Goal: Task Accomplishment & Management: Complete application form

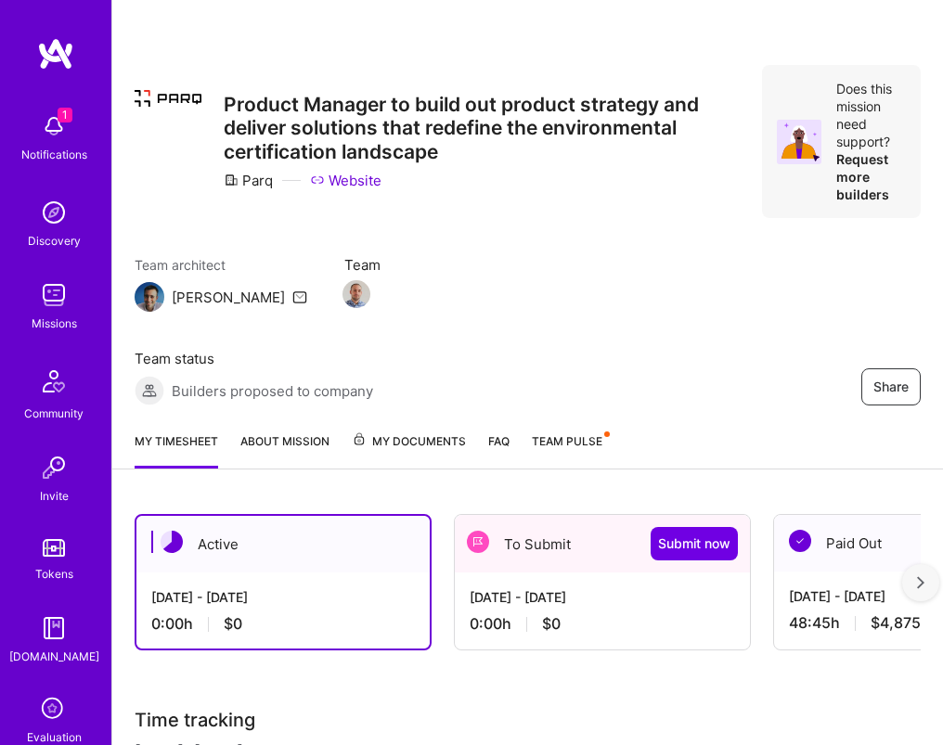
click at [578, 578] on div "[DATE] - [DATE] 0:00 h $0" at bounding box center [602, 611] width 295 height 76
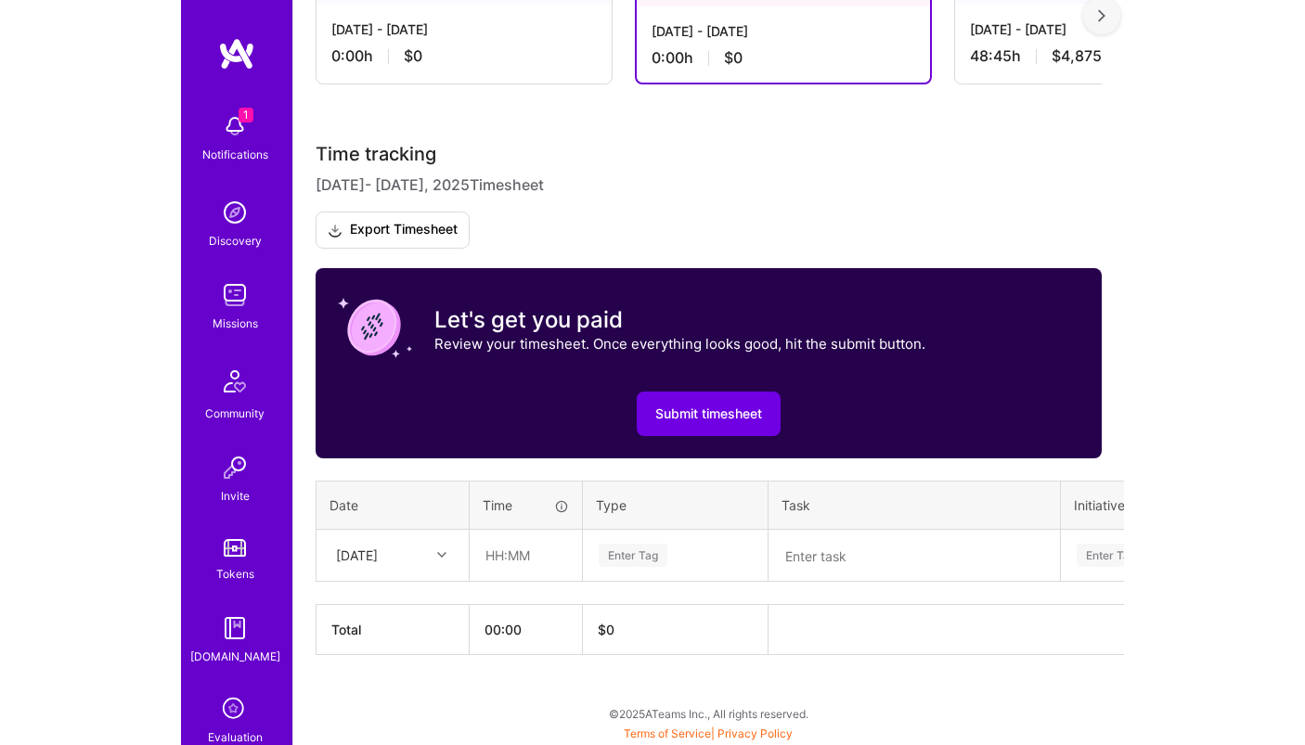
scroll to position [284, 0]
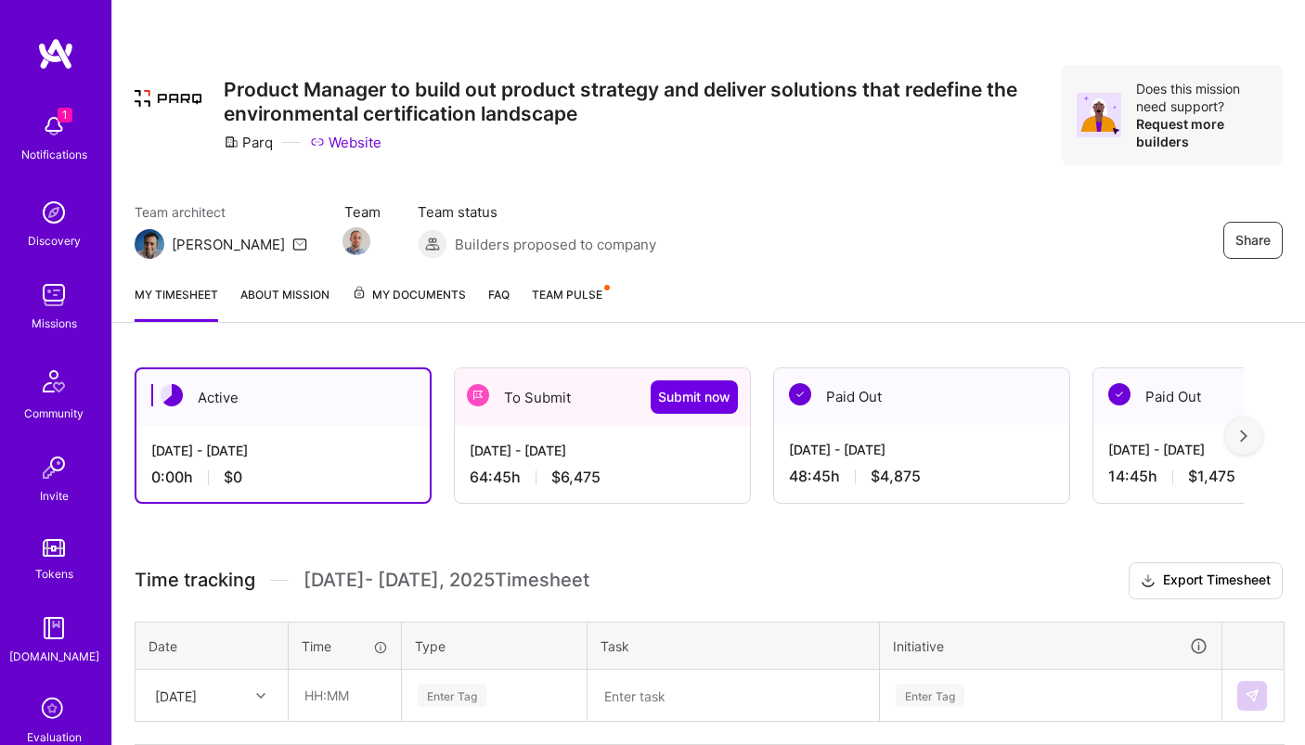
scroll to position [140, 0]
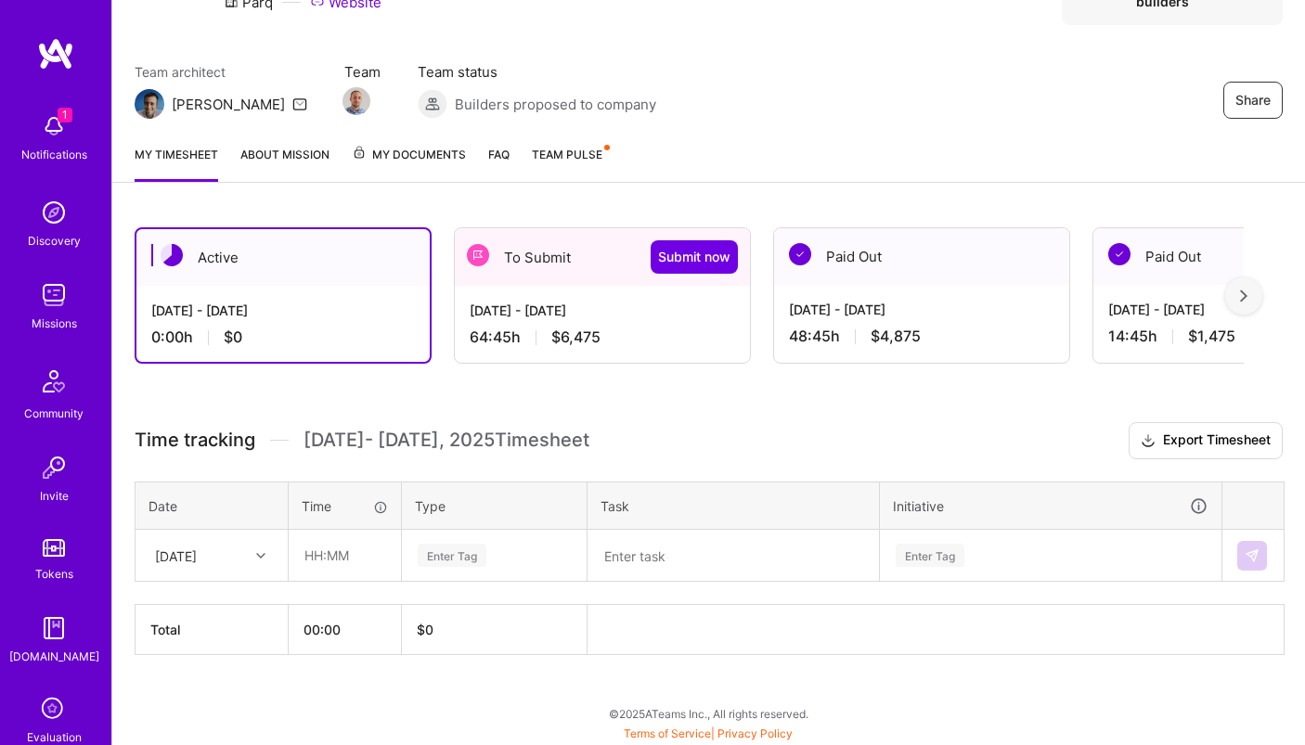
click at [620, 308] on div "[DATE] - [DATE]" at bounding box center [602, 310] width 265 height 19
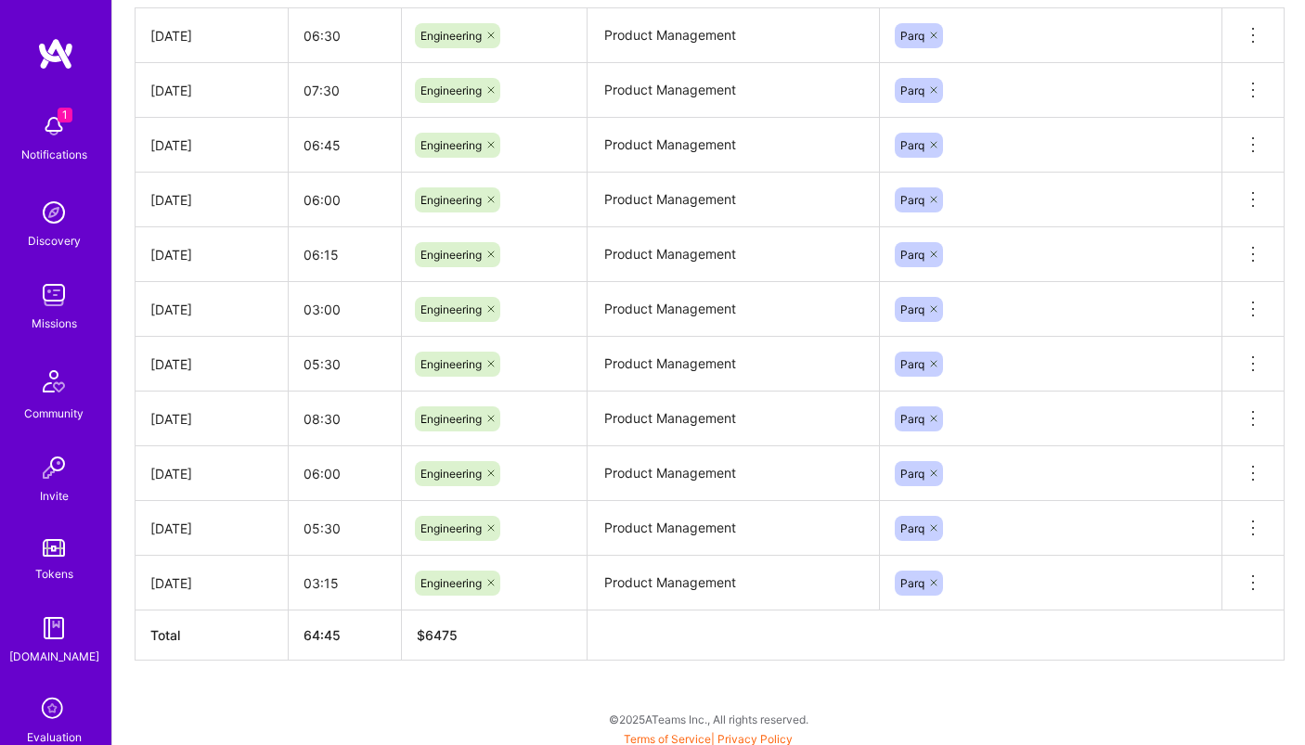
scroll to position [886, 0]
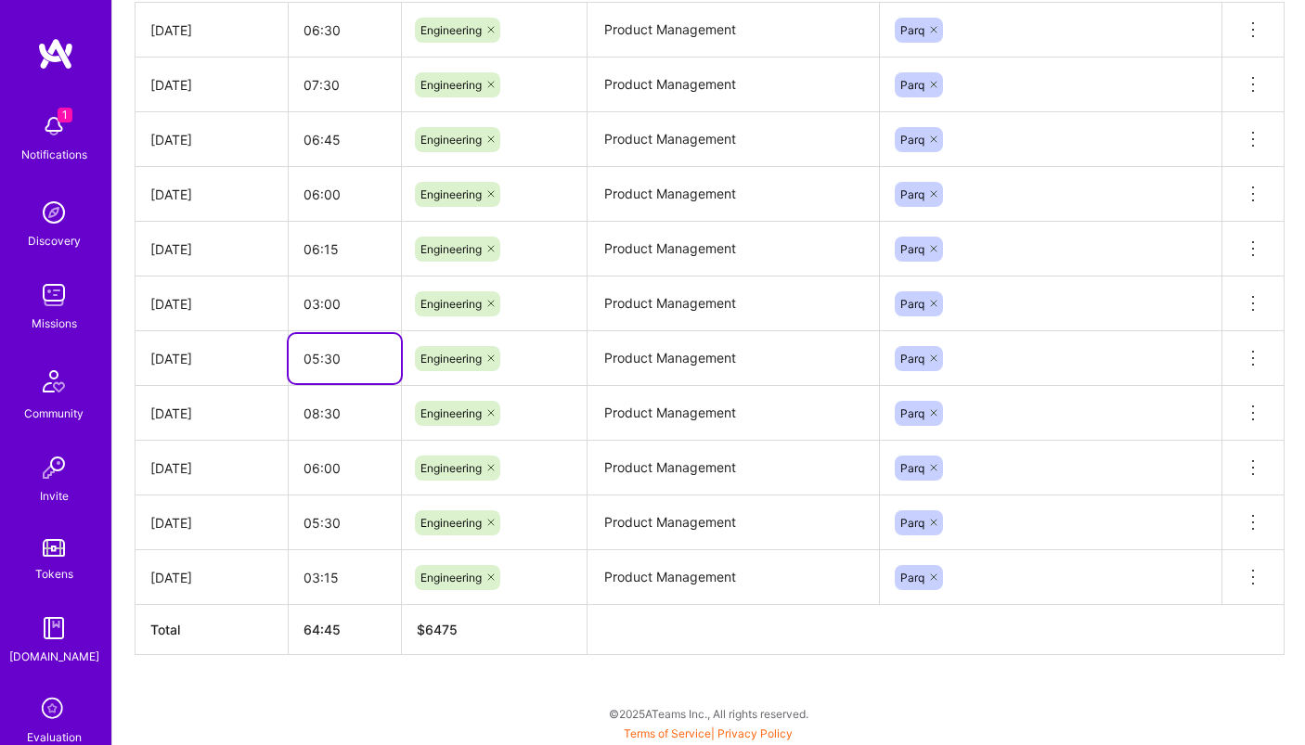
click at [315, 360] on input "05:30" at bounding box center [345, 358] width 112 height 49
type input "06:30"
click at [320, 467] on input "06:00" at bounding box center [345, 468] width 112 height 49
type input "07:00"
click at [355, 621] on th "66:45" at bounding box center [345, 630] width 113 height 50
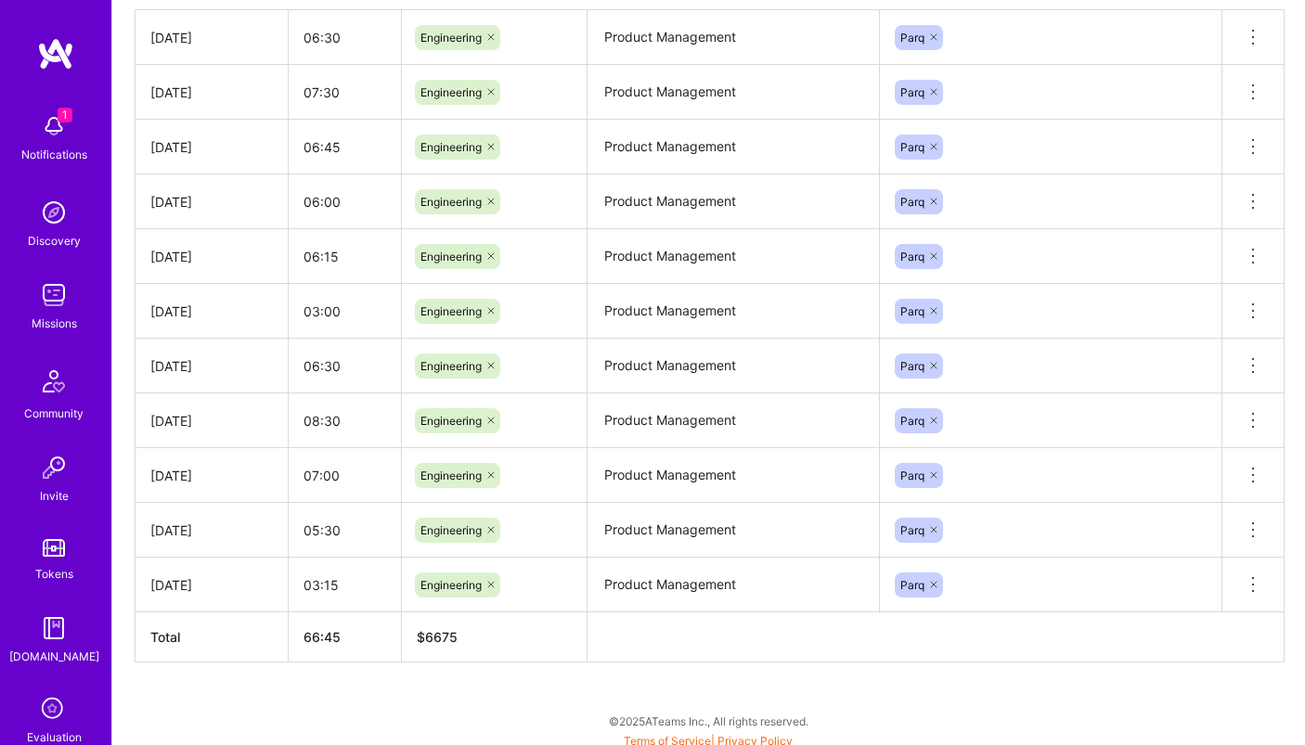
scroll to position [875, 0]
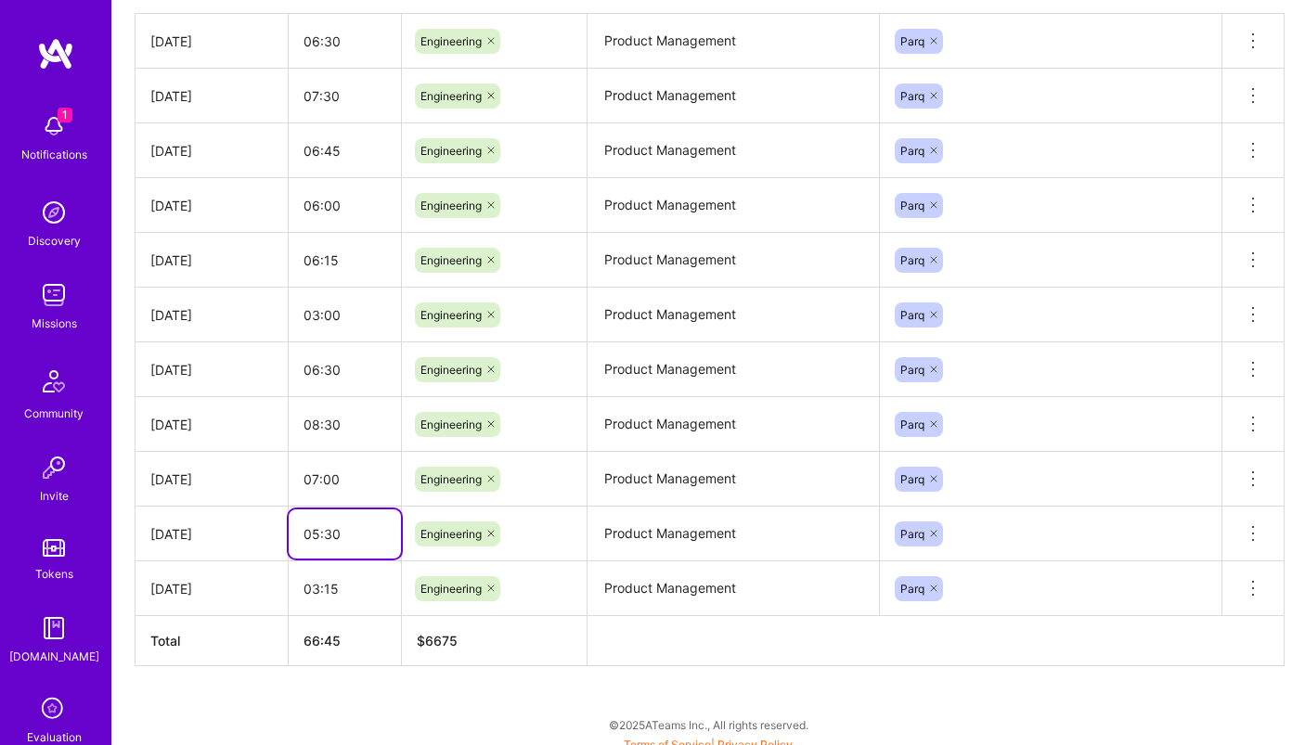
click at [316, 535] on input "05:30" at bounding box center [345, 533] width 112 height 49
type input "06:30"
click at [412, 700] on div "Active Aug 16 - Aug 31, 2025 0:00 h $0 To Submit Submit now Aug 1 - Aug 15, 202…" at bounding box center [708, 113] width 1192 height 1287
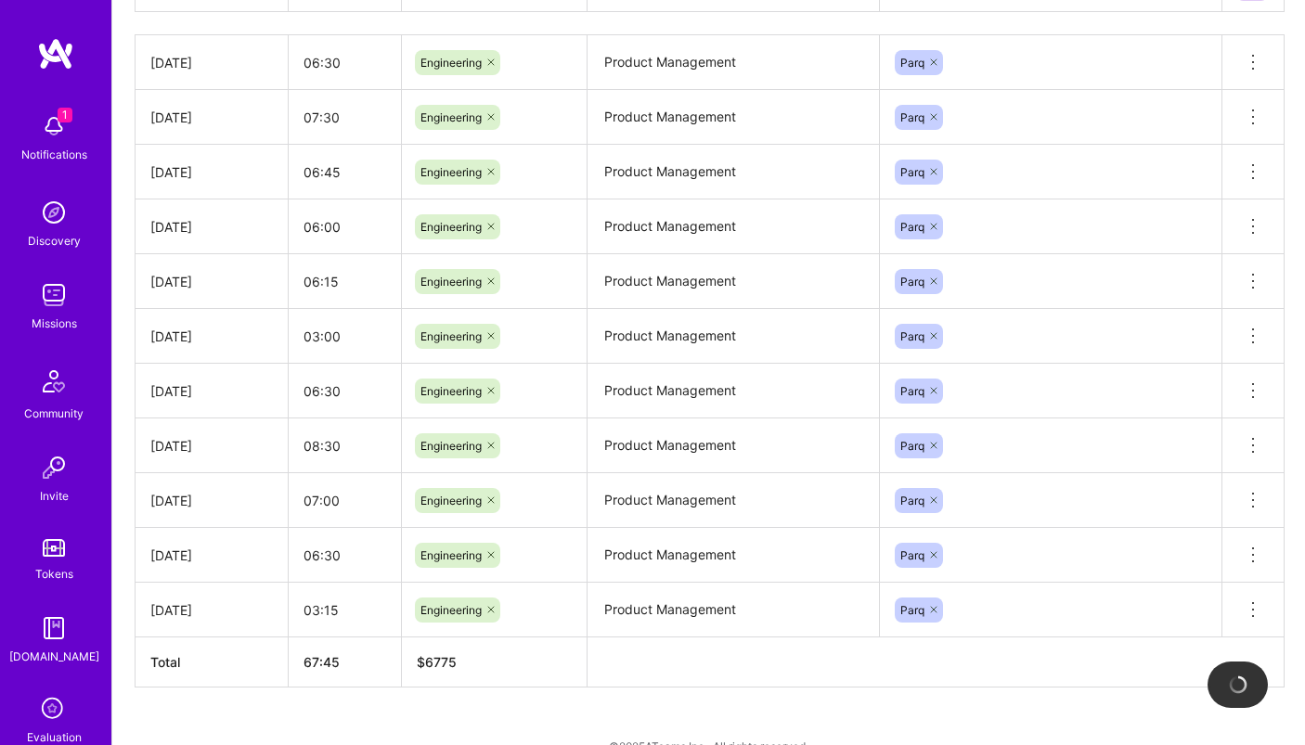
scroll to position [852, 0]
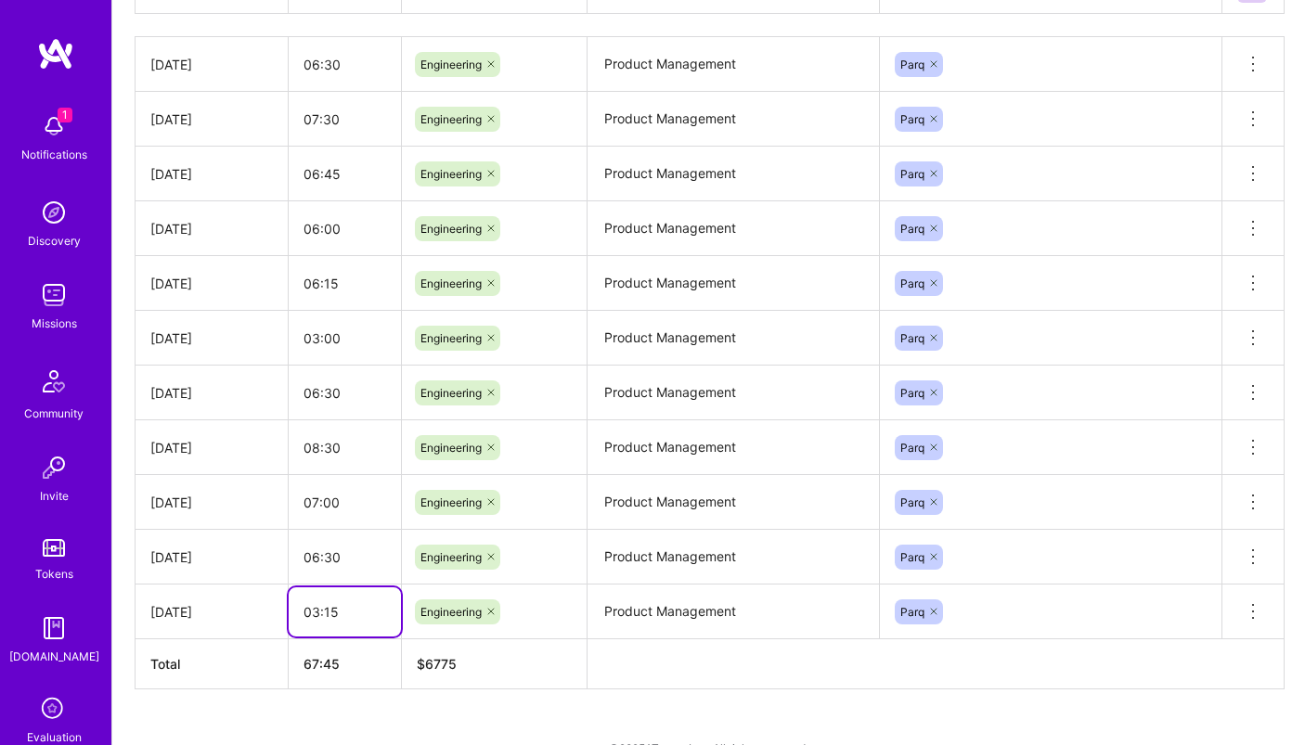
click at [317, 613] on input "03:15" at bounding box center [345, 611] width 112 height 49
type input "04:15"
click at [387, 733] on div "Active Aug 16 - Aug 31, 2025 0:00 h $0 To Submit Submit now Aug 1 - Aug 15, 202…" at bounding box center [708, 136] width 1192 height 1287
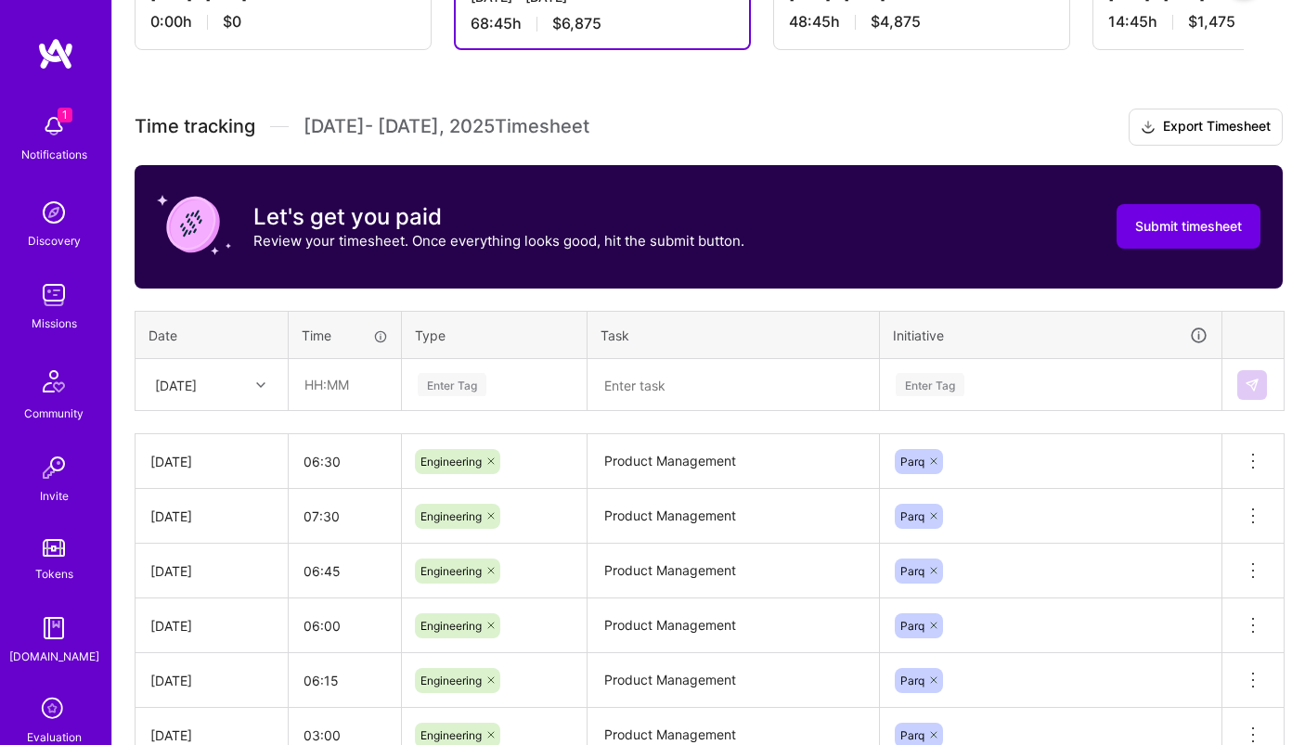
scroll to position [427, 0]
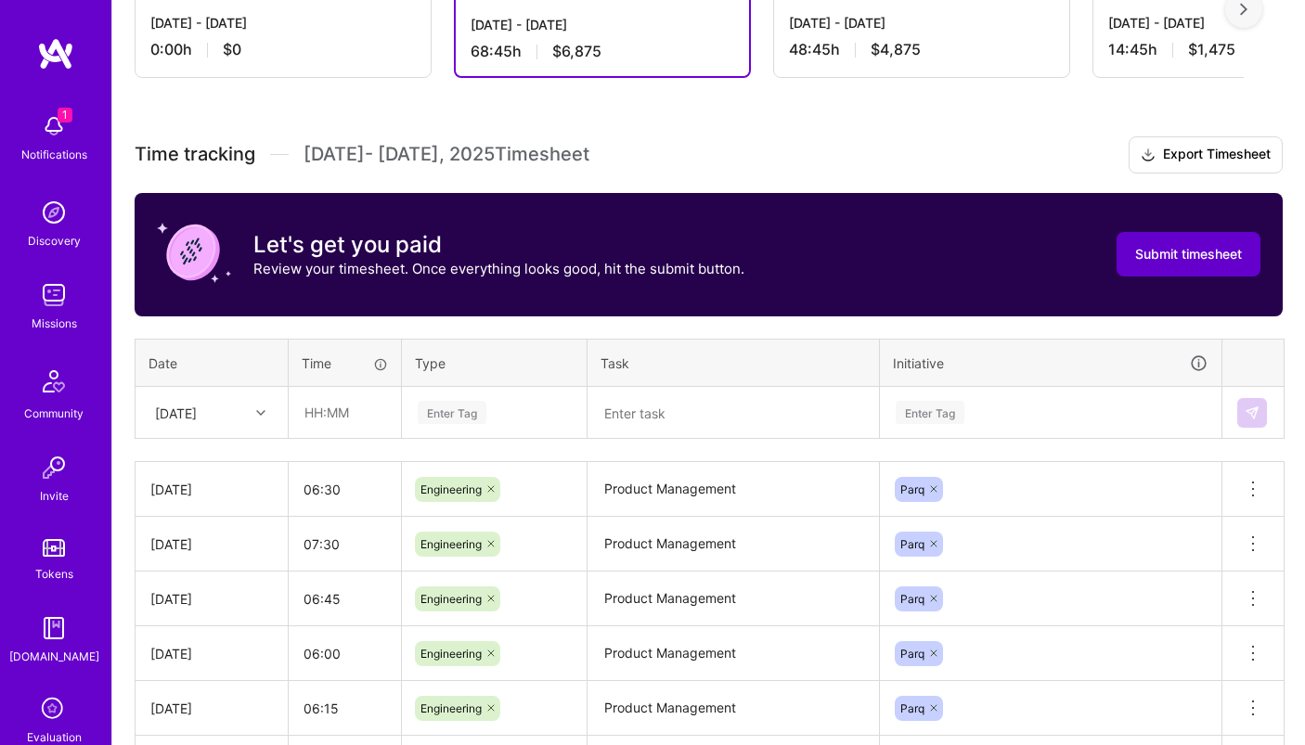
click at [1168, 271] on button "Submit timesheet" at bounding box center [1188, 254] width 144 height 45
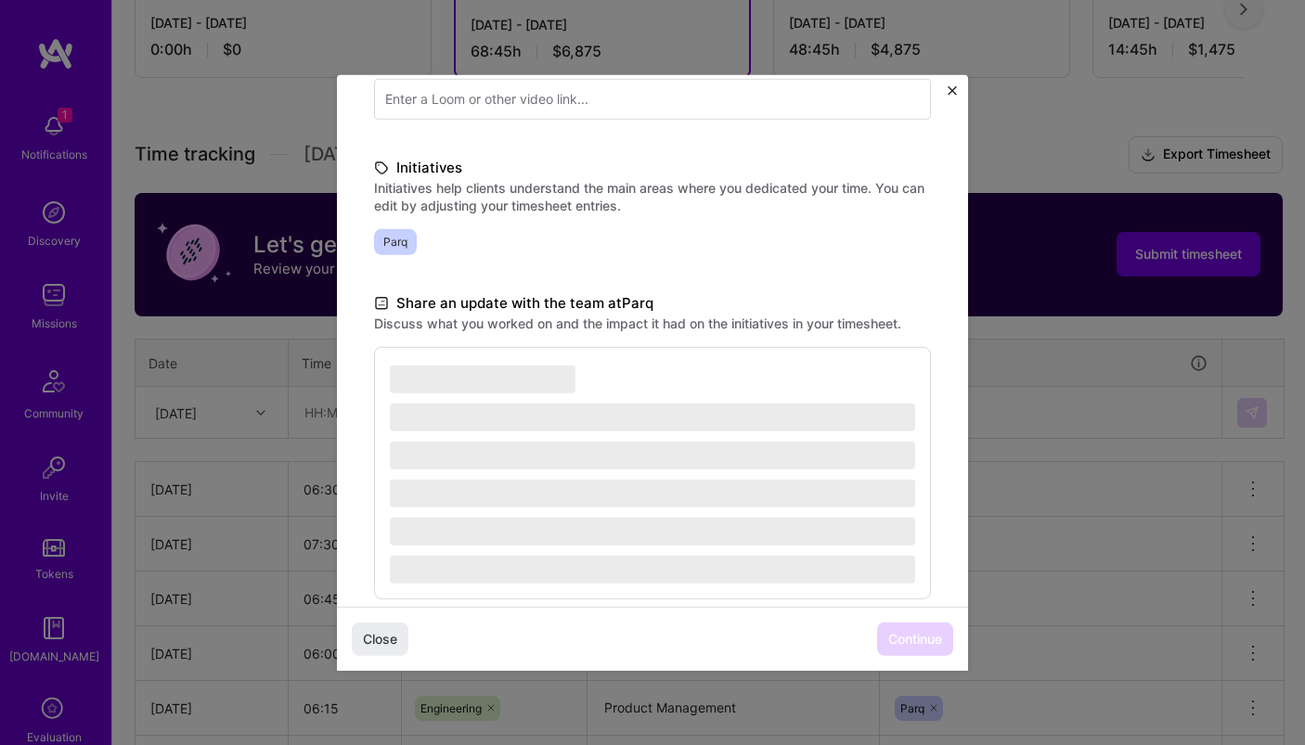
scroll to position [391, 0]
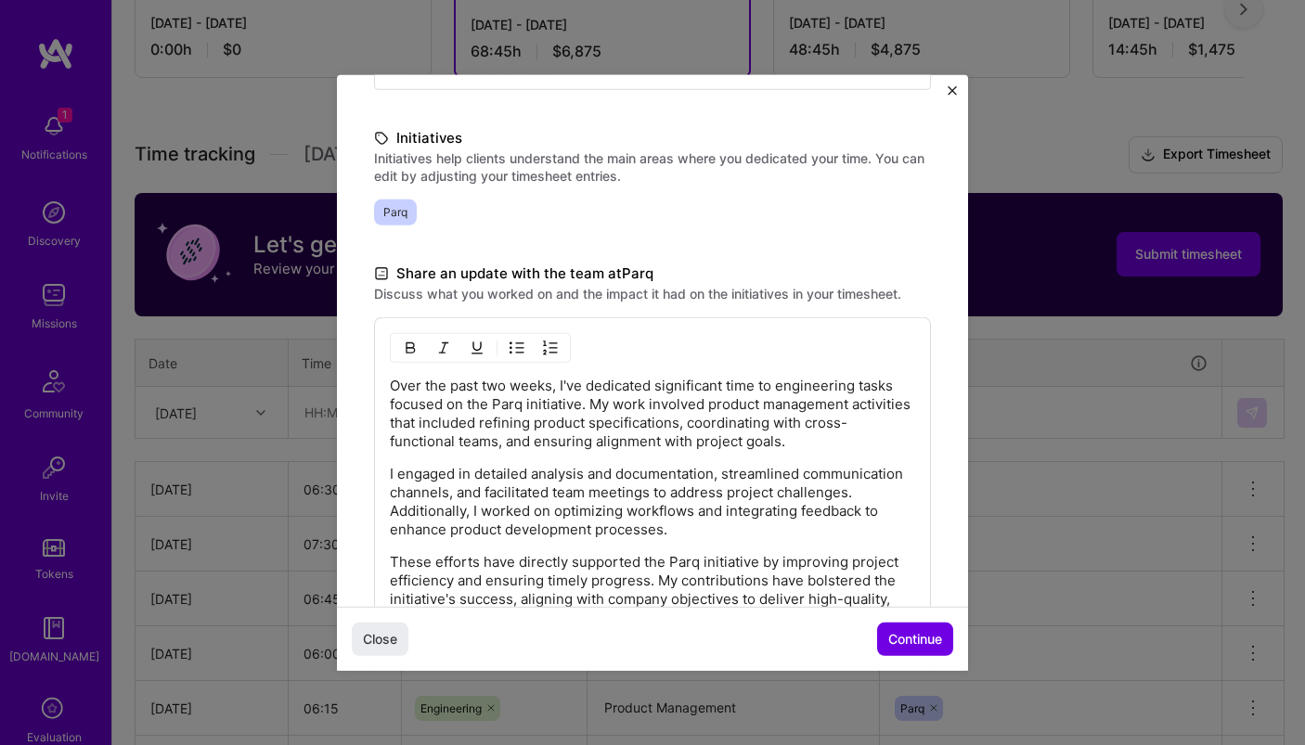
click at [757, 500] on p "I engaged in detailed analysis and documentation, streamlined communication cha…" at bounding box center [652, 501] width 525 height 74
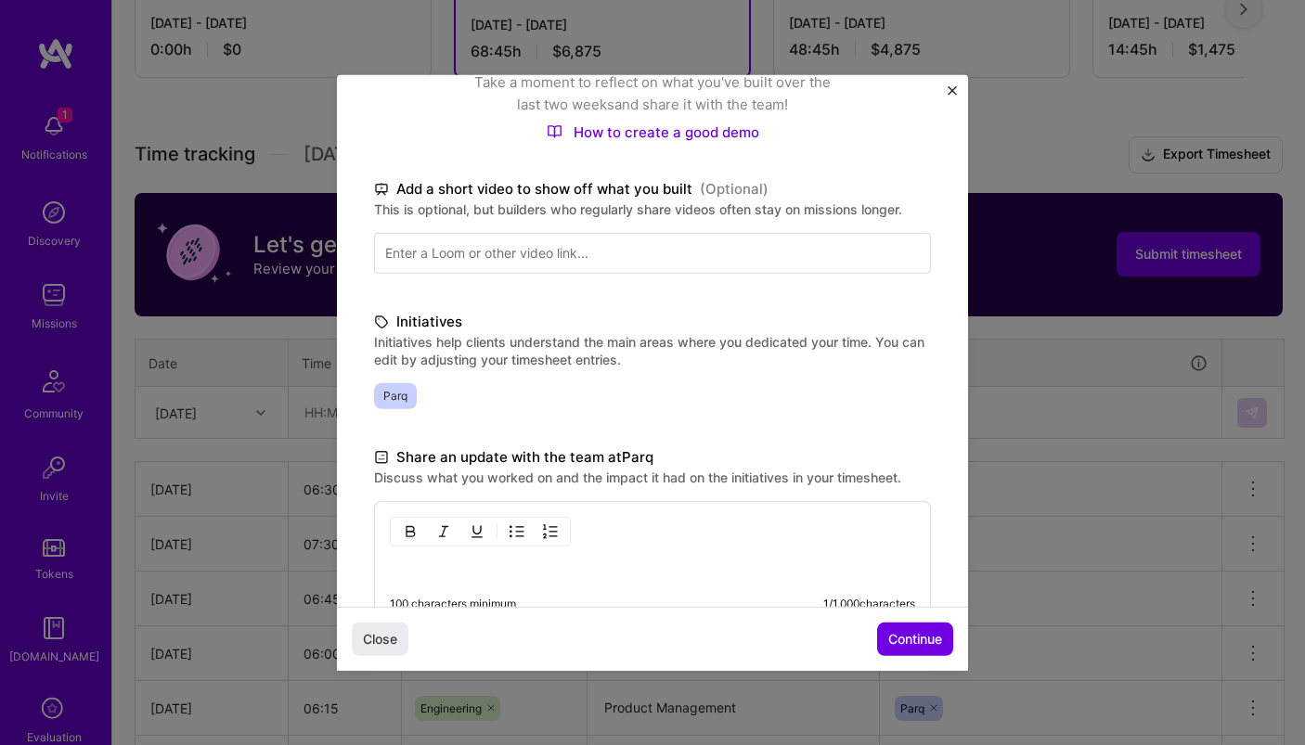
scroll to position [313, 0]
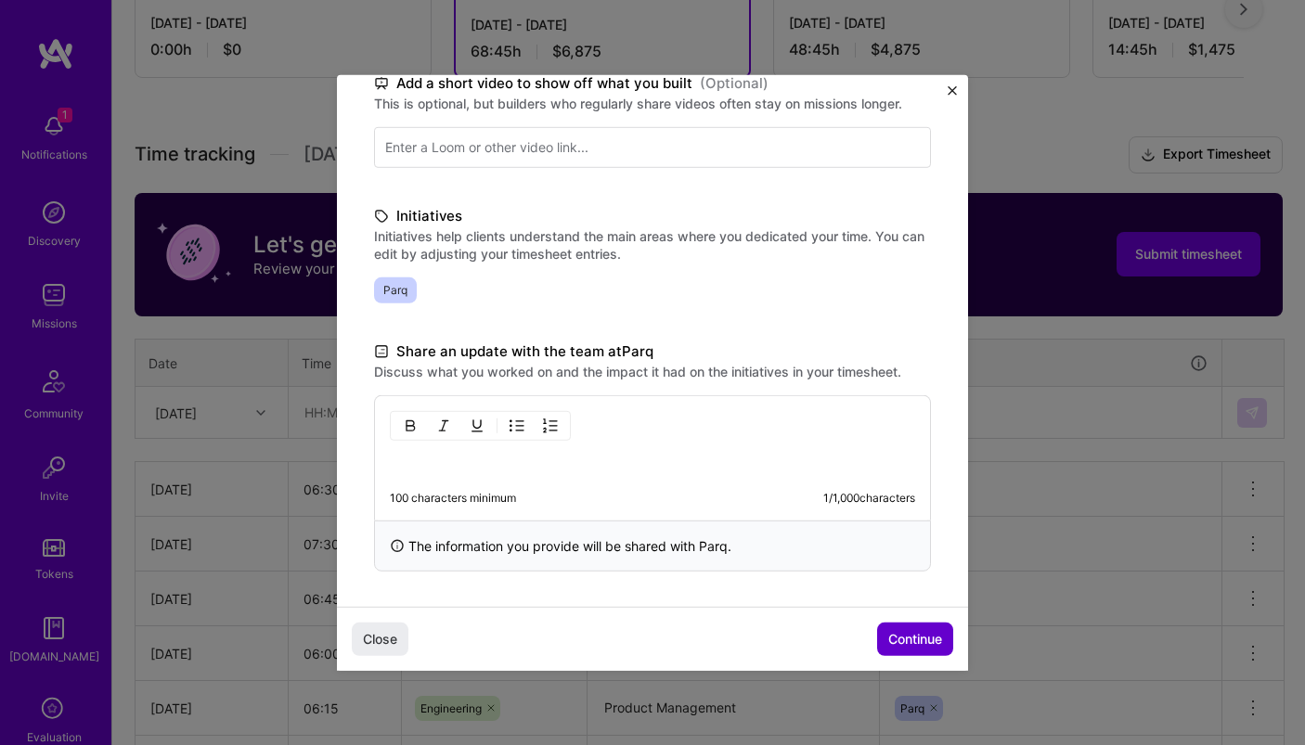
click at [902, 640] on span "Continue" at bounding box center [915, 639] width 54 height 19
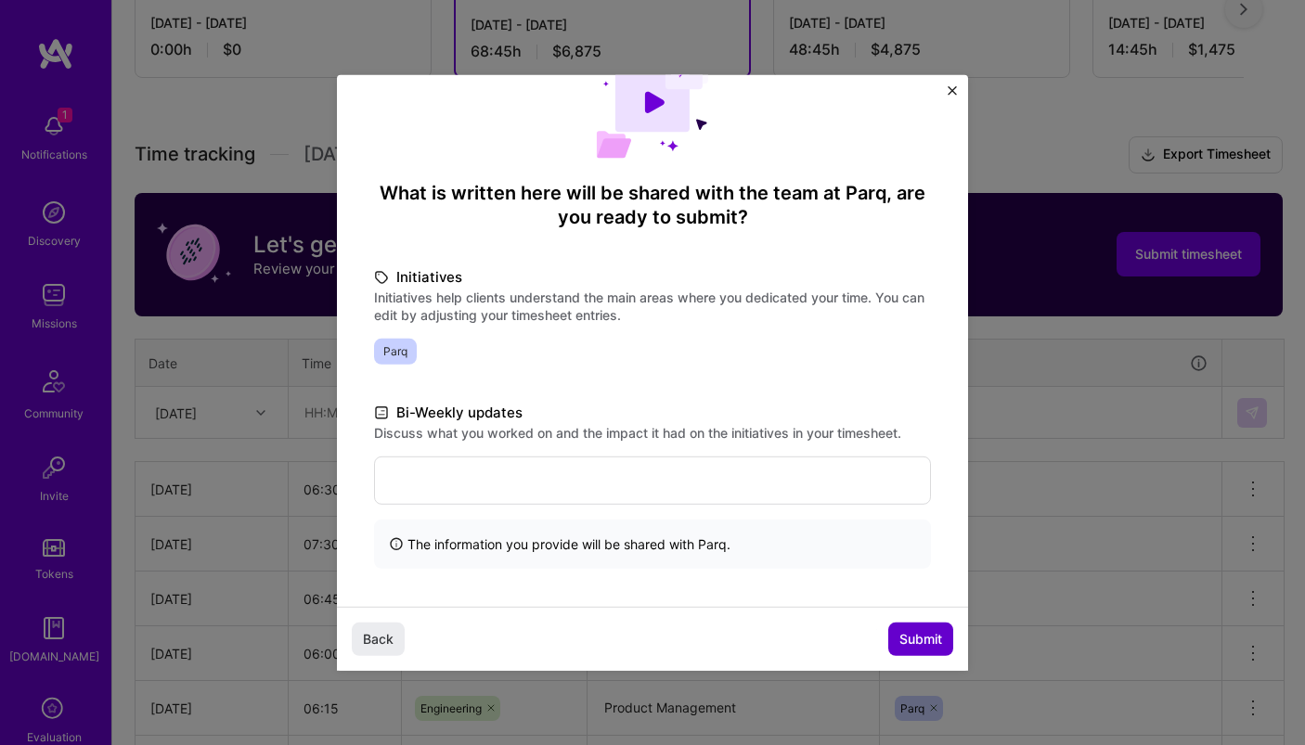
scroll to position [65, 0]
click at [917, 635] on span "Submit" at bounding box center [920, 639] width 43 height 19
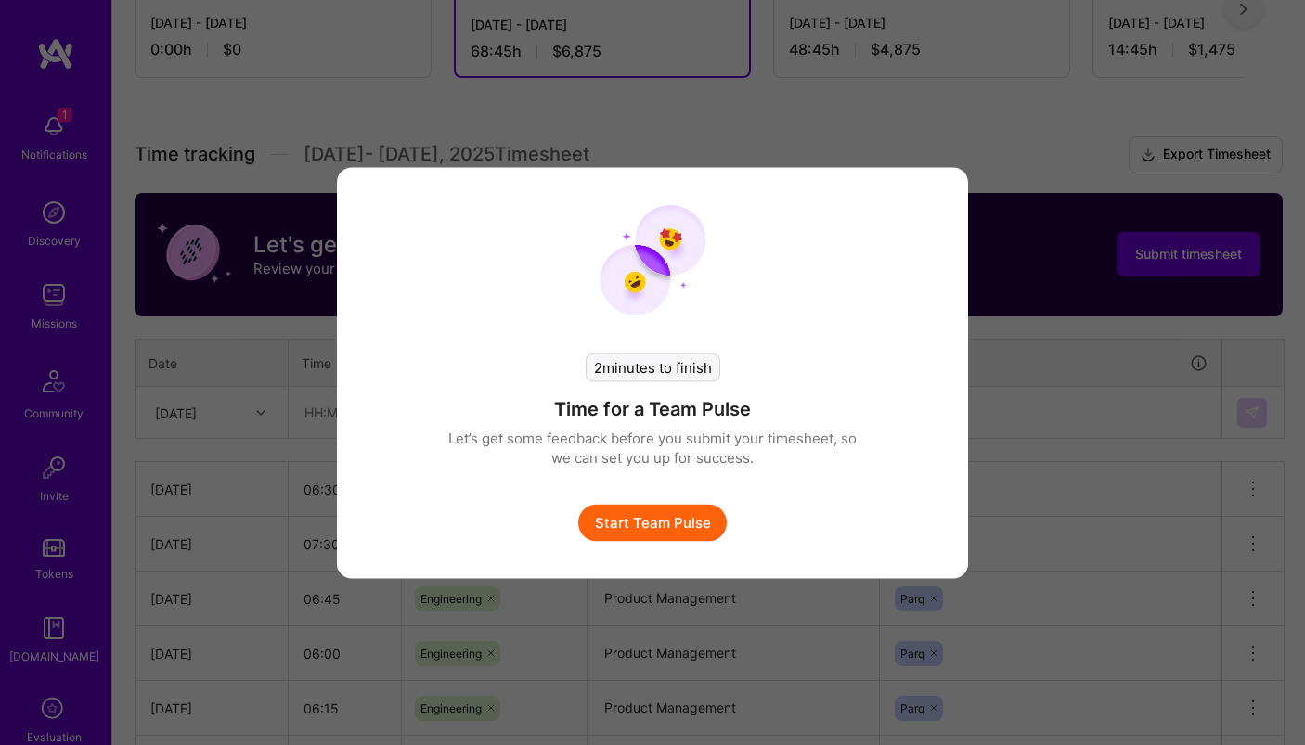
click at [710, 522] on button "Start Team Pulse" at bounding box center [652, 522] width 148 height 37
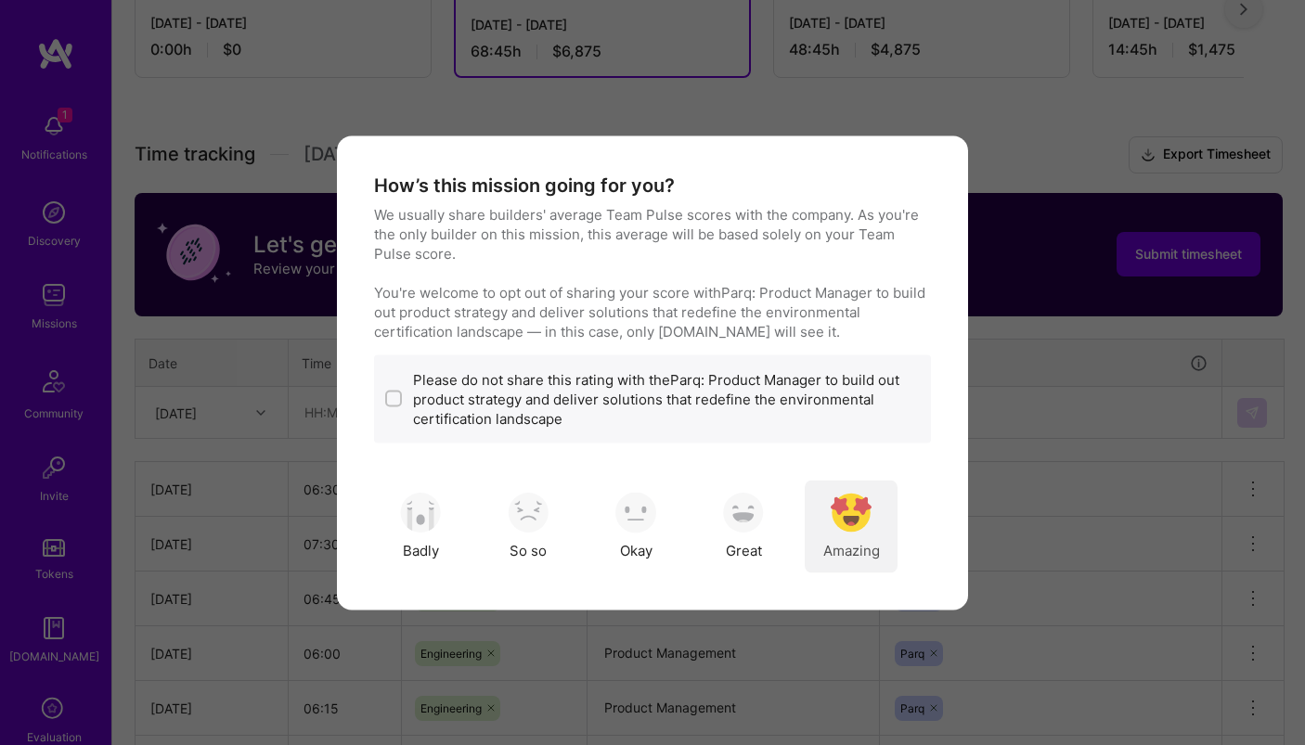
click at [845, 530] on img "modal" at bounding box center [850, 513] width 41 height 41
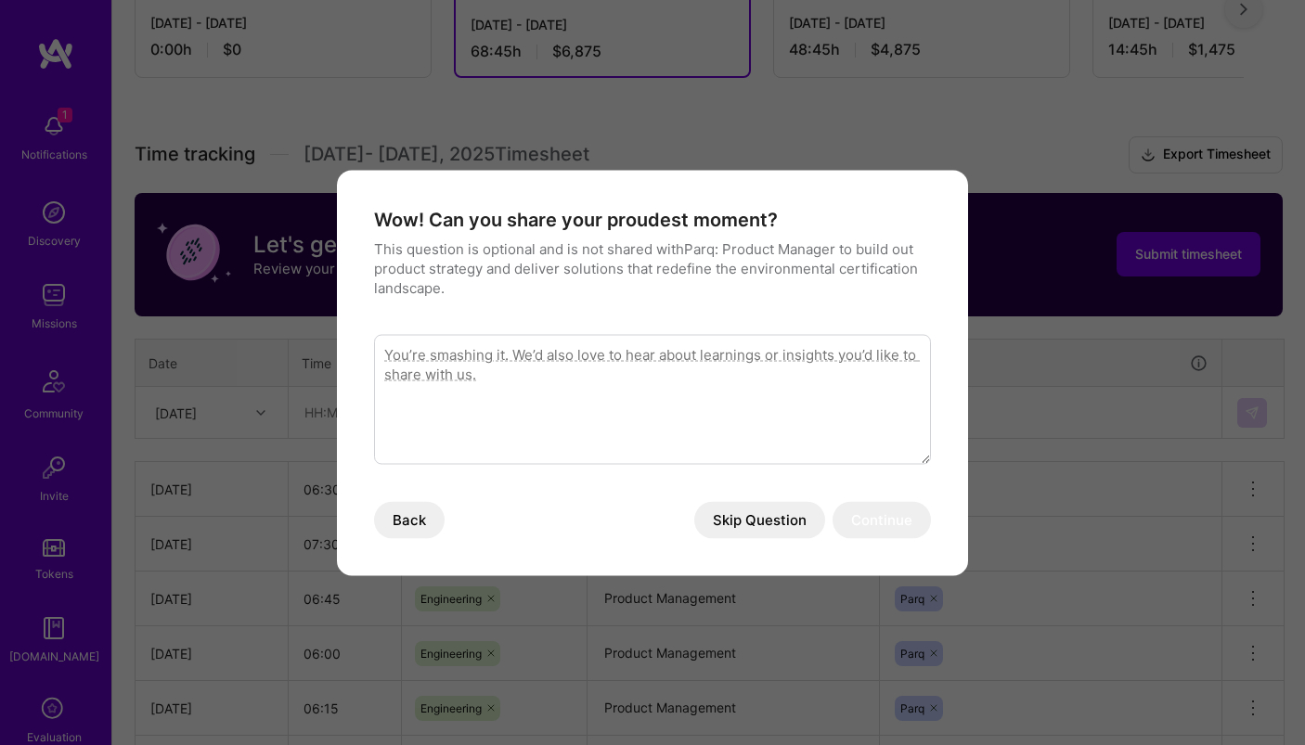
click at [808, 529] on button "Skip Question" at bounding box center [759, 519] width 131 height 37
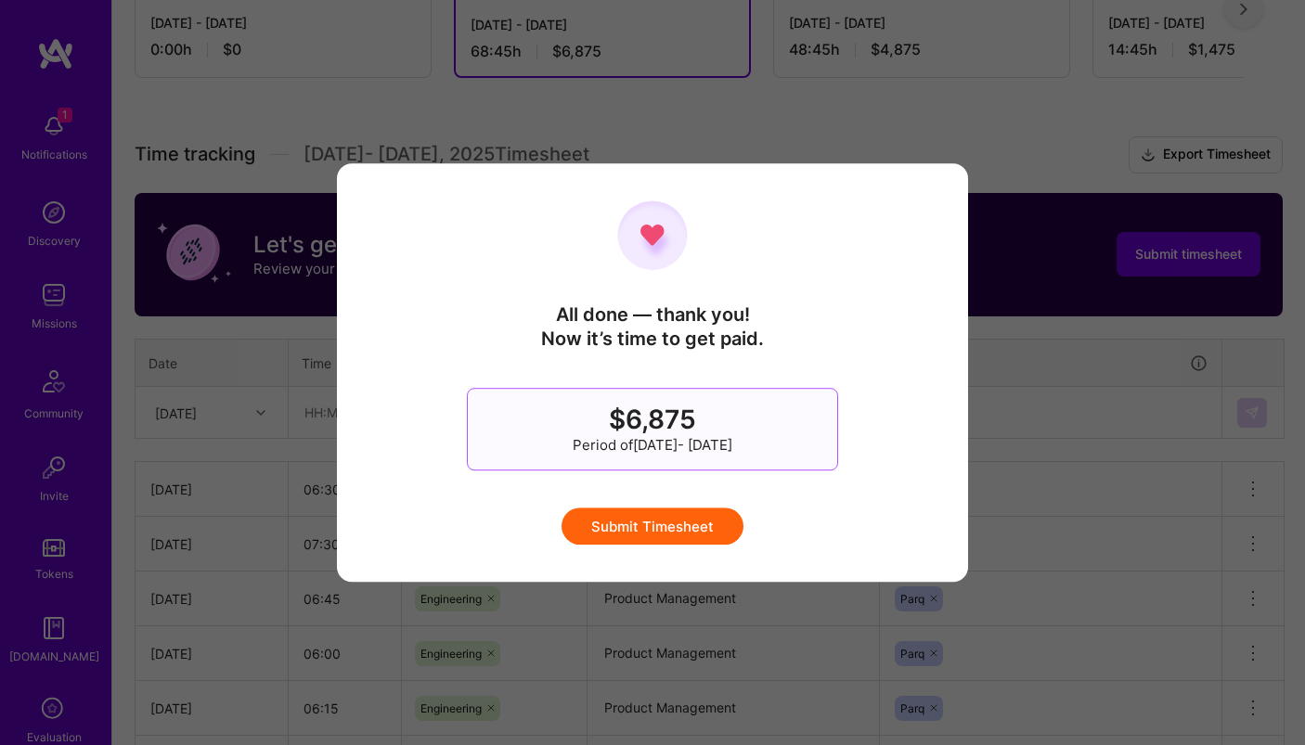
click at [714, 531] on button "Submit Timesheet" at bounding box center [652, 526] width 182 height 37
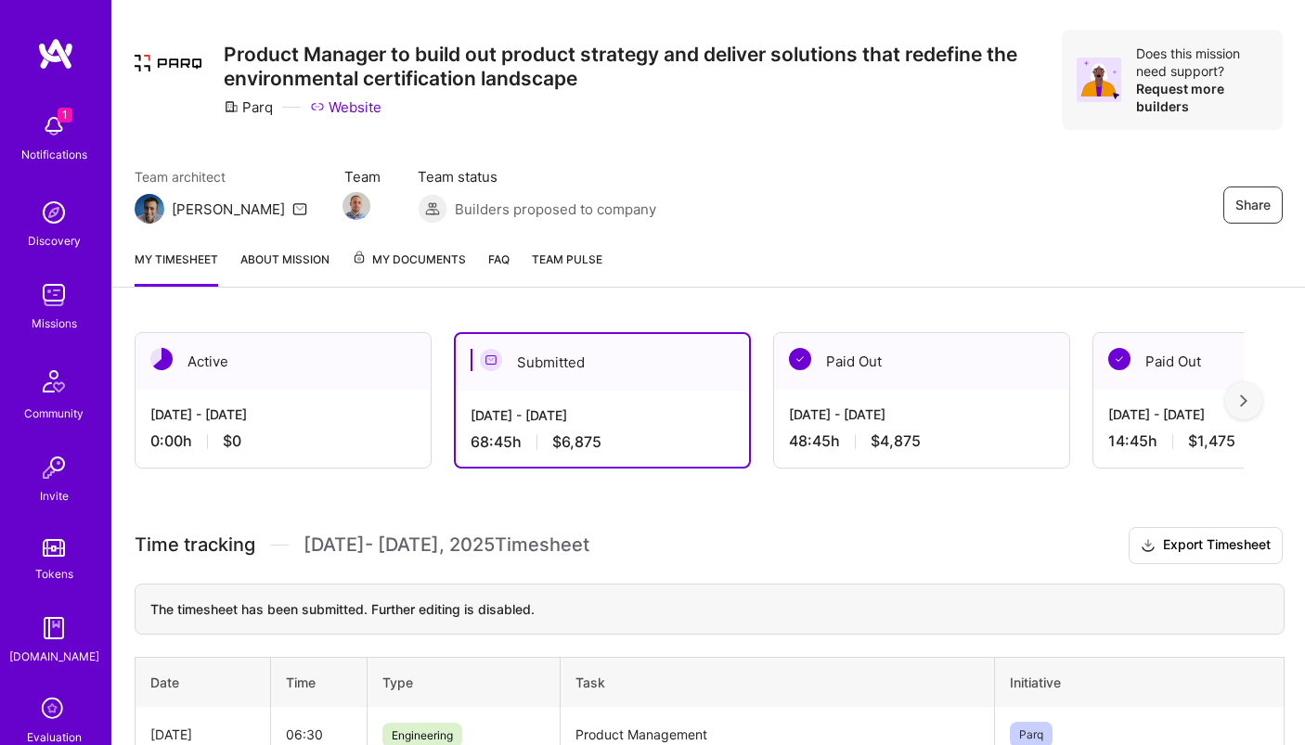
scroll to position [0, 0]
